Goal: Information Seeking & Learning: Learn about a topic

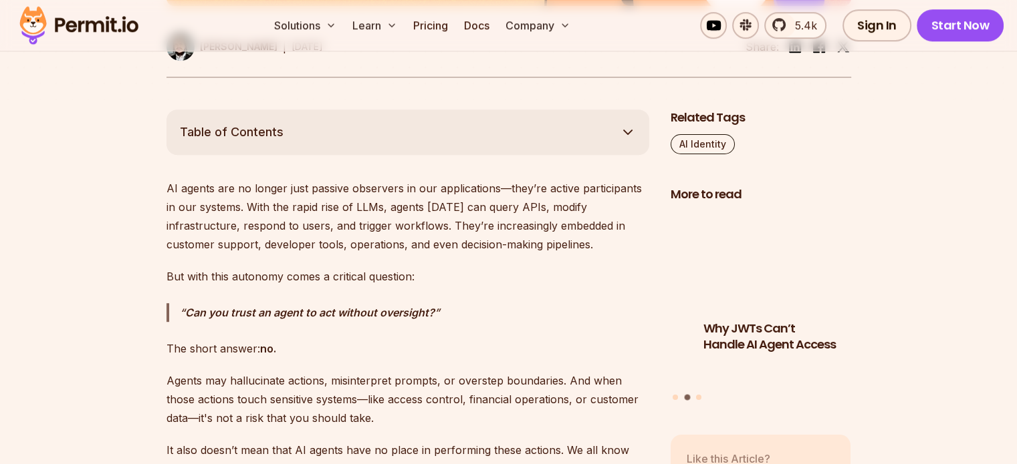
scroll to position [735, 0]
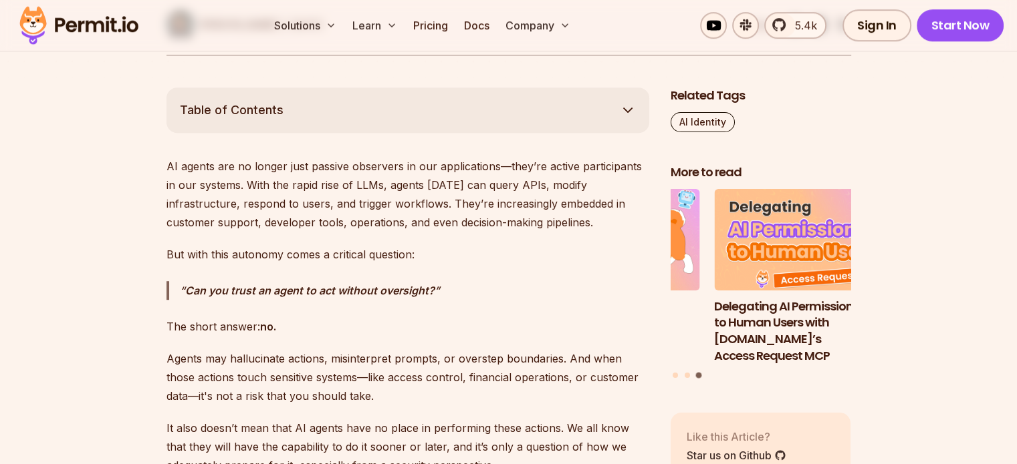
click at [323, 293] on strong "Can you trust an agent to act without oversight?" at bounding box center [309, 290] width 249 height 13
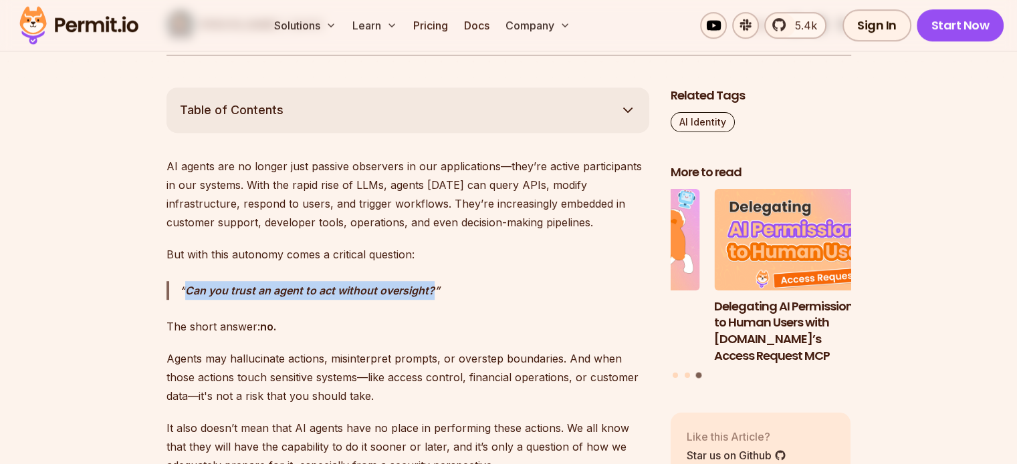
click at [323, 293] on strong "Can you trust an agent to act without oversight?" at bounding box center [309, 290] width 249 height 13
copy strong "Can you trust an agent to act without oversight?"
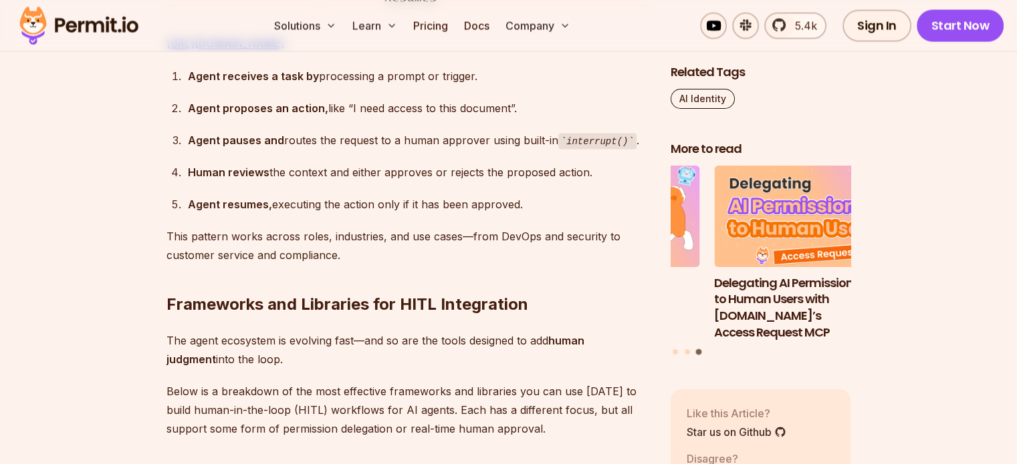
scroll to position [2406, 0]
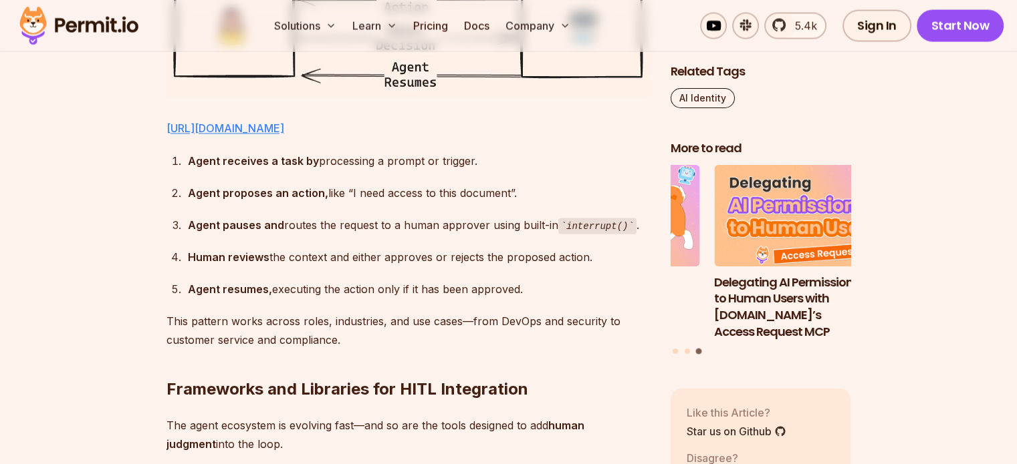
click at [284, 122] on link "[URL][DOMAIN_NAME]" at bounding box center [225, 128] width 118 height 13
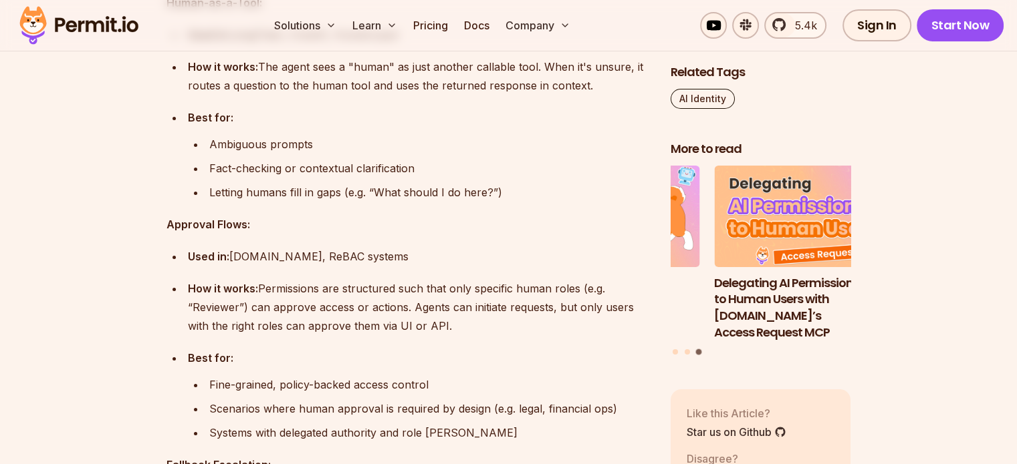
scroll to position [4879, 0]
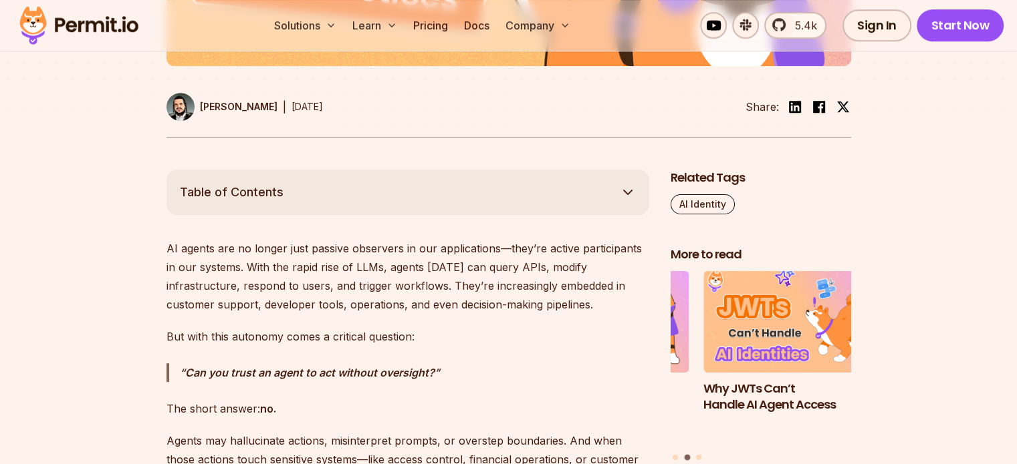
scroll to position [735, 0]
